Goal: Task Accomplishment & Management: Use online tool/utility

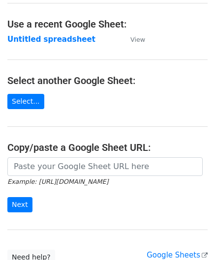
scroll to position [49, 0]
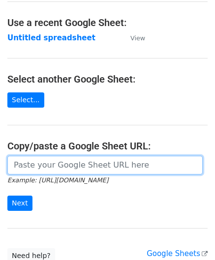
drag, startPoint x: 57, startPoint y: 166, endPoint x: 57, endPoint y: 140, distance: 25.6
click at [57, 166] on input "url" at bounding box center [104, 165] width 195 height 19
paste input "[URL][DOMAIN_NAME]"
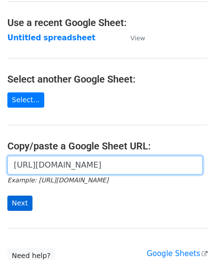
type input "[URL][DOMAIN_NAME]"
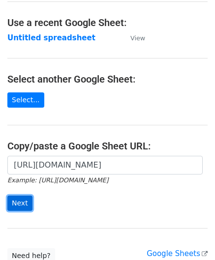
click at [21, 205] on input "Next" at bounding box center [19, 203] width 25 height 15
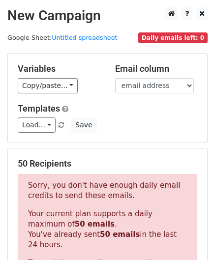
scroll to position [332, 0]
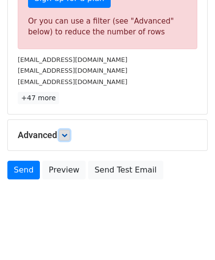
click at [67, 132] on icon at bounding box center [65, 135] width 6 height 6
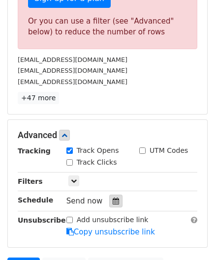
click at [113, 198] on icon at bounding box center [116, 201] width 6 height 7
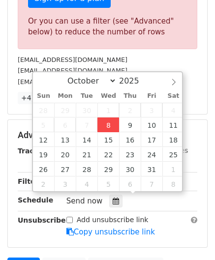
type input "2025-10-08 12:00"
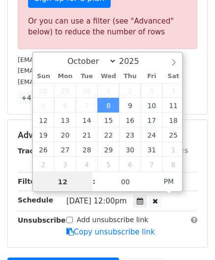
paste input "6"
type input "6"
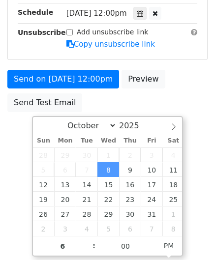
type input "2025-10-08 18:00"
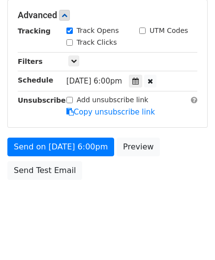
scroll to position [451, 0]
